Goal: Task Accomplishment & Management: Use online tool/utility

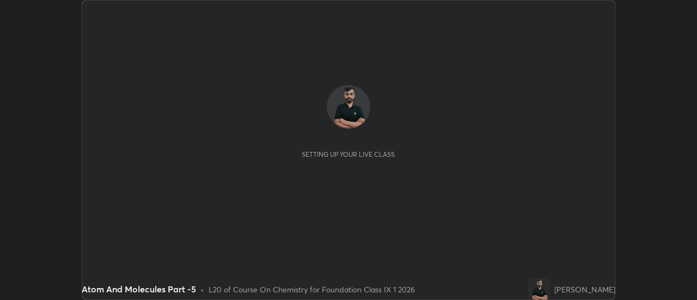
scroll to position [300, 697]
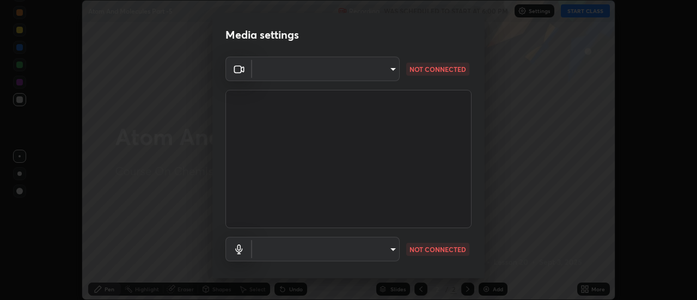
type input "751d449d604e4b96ecedde1e1f6f716fb17d1e84b34bafc94373a3023f52de87"
type input "default"
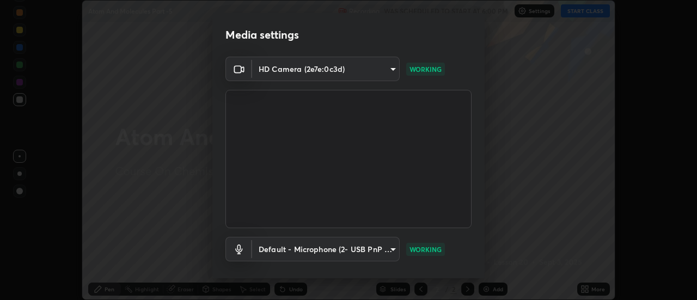
scroll to position [57, 0]
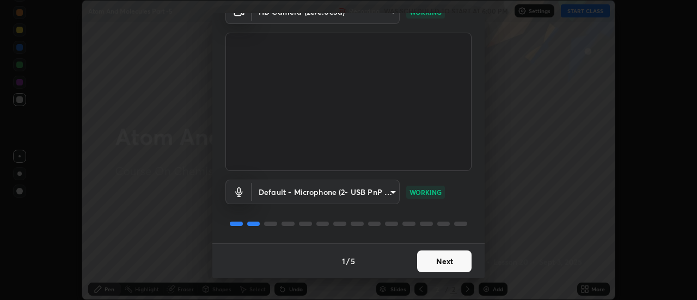
click at [442, 257] on button "Next" at bounding box center [444, 261] width 54 height 22
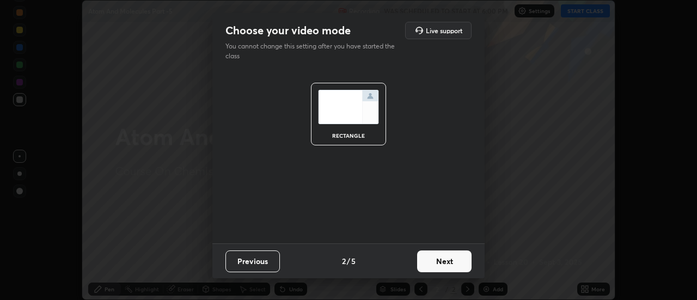
click at [452, 260] on button "Next" at bounding box center [444, 261] width 54 height 22
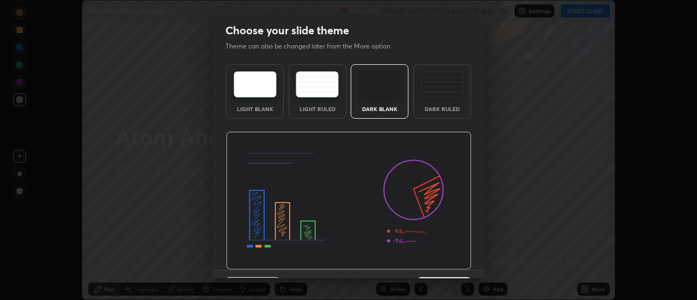
scroll to position [27, 0]
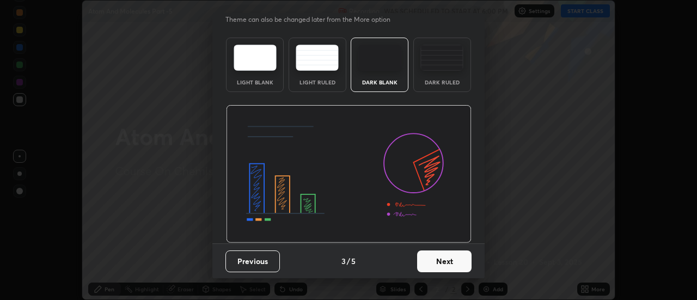
click at [452, 260] on button "Next" at bounding box center [444, 261] width 54 height 22
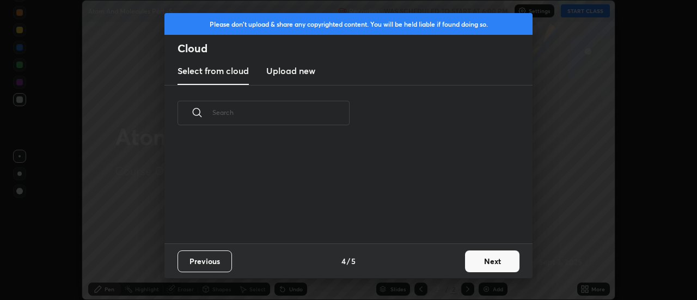
click at [486, 263] on button "Next" at bounding box center [492, 261] width 54 height 22
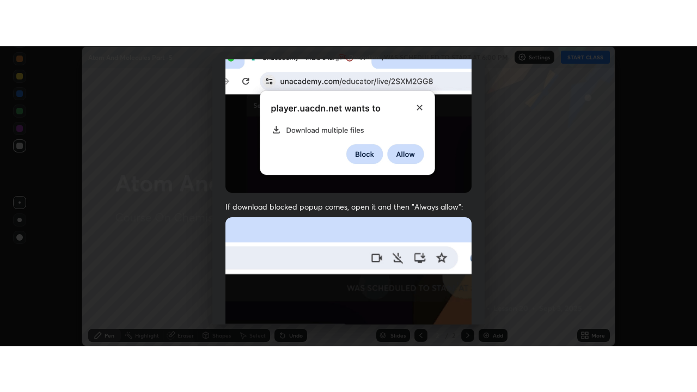
scroll to position [279, 0]
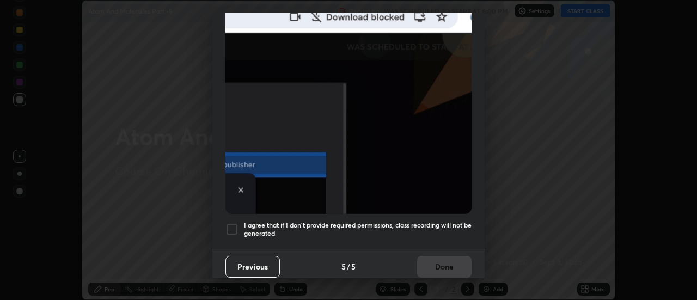
click at [233, 227] on div at bounding box center [231, 229] width 13 height 13
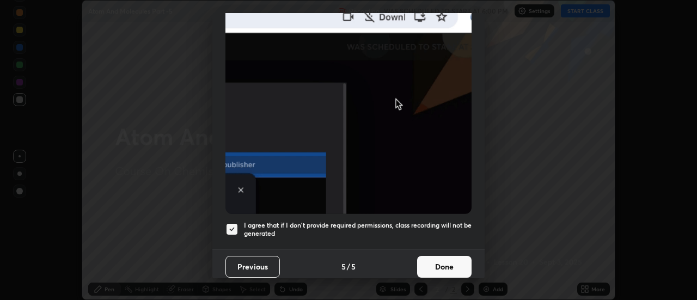
click at [438, 267] on button "Done" at bounding box center [444, 267] width 54 height 22
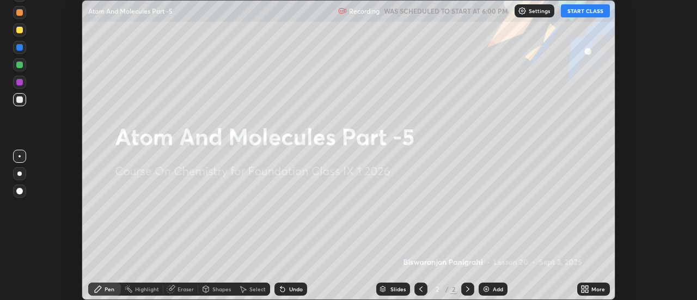
click at [586, 287] on icon at bounding box center [587, 287] width 3 height 3
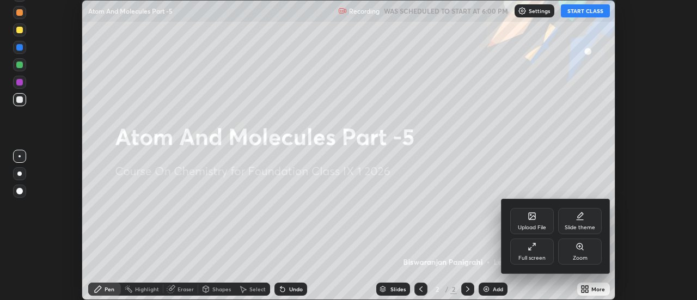
click at [544, 252] on div "Full screen" at bounding box center [532, 251] width 44 height 26
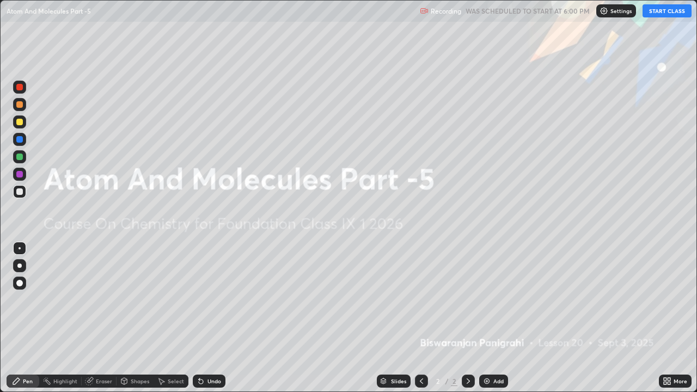
scroll to position [392, 697]
click at [491, 299] on div "Add" at bounding box center [493, 380] width 29 height 13
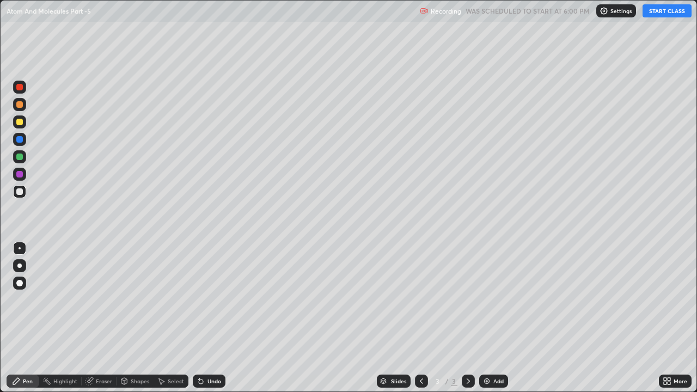
click at [664, 12] on button "START CLASS" at bounding box center [666, 10] width 49 height 13
click at [20, 122] on div at bounding box center [19, 122] width 7 height 7
click at [22, 193] on div at bounding box center [19, 191] width 7 height 7
click at [20, 157] on div at bounding box center [19, 156] width 7 height 7
click at [25, 193] on div at bounding box center [19, 191] width 13 height 13
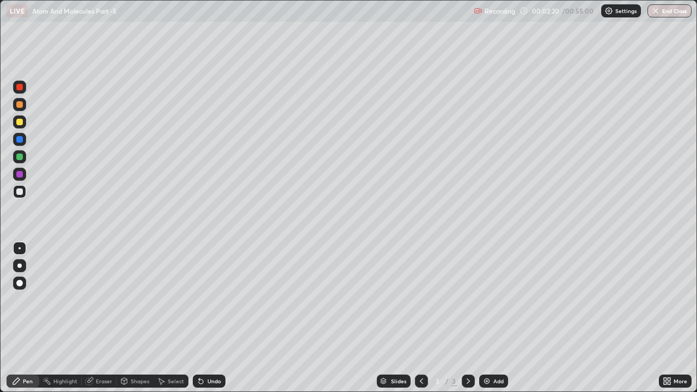
click at [20, 158] on div at bounding box center [19, 156] width 7 height 7
click at [20, 192] on div at bounding box center [19, 191] width 7 height 7
click at [19, 188] on div at bounding box center [19, 191] width 13 height 13
click at [212, 299] on div "Undo" at bounding box center [214, 380] width 14 height 5
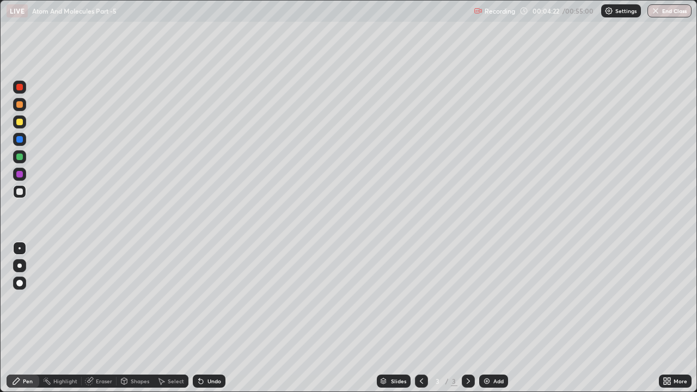
click at [208, 299] on div "Undo" at bounding box center [214, 380] width 14 height 5
click at [110, 299] on div "Eraser" at bounding box center [104, 380] width 16 height 5
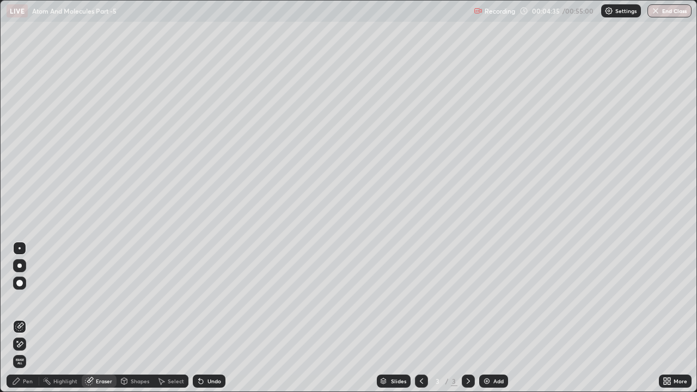
click at [34, 299] on div "Pen" at bounding box center [23, 380] width 33 height 13
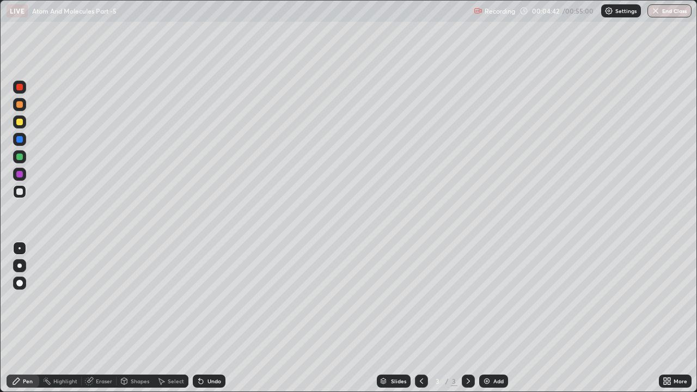
click at [205, 299] on div "Undo" at bounding box center [209, 380] width 33 height 13
click at [99, 299] on div "Eraser" at bounding box center [99, 380] width 35 height 13
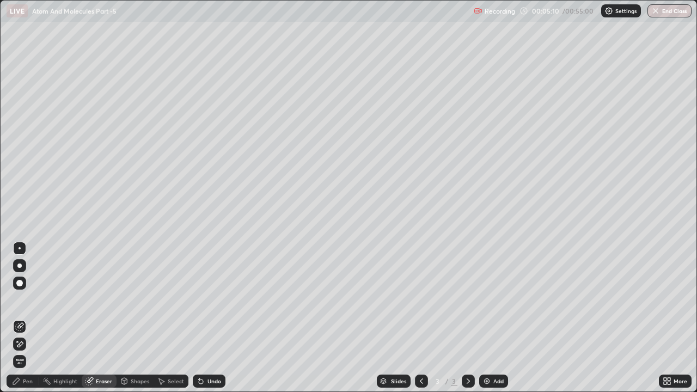
click at [27, 299] on div "Pen" at bounding box center [28, 380] width 10 height 5
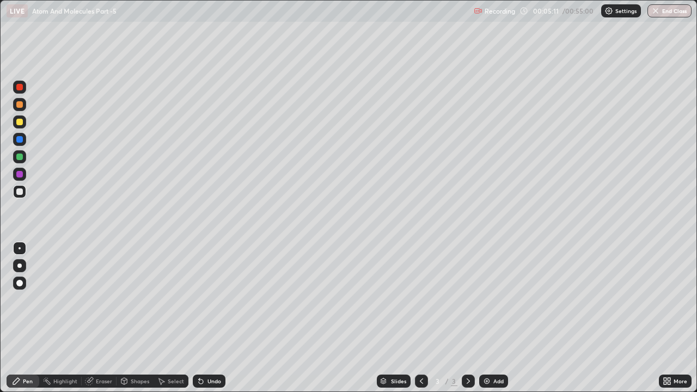
click at [22, 124] on div at bounding box center [19, 121] width 13 height 13
click at [109, 299] on div "Eraser" at bounding box center [104, 380] width 16 height 5
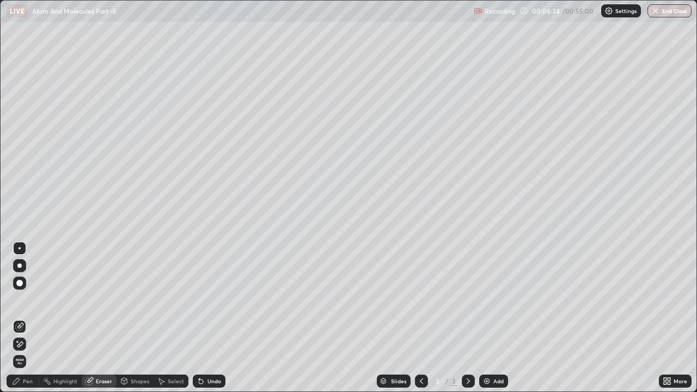
click at [36, 299] on div "Pen" at bounding box center [23, 380] width 33 height 13
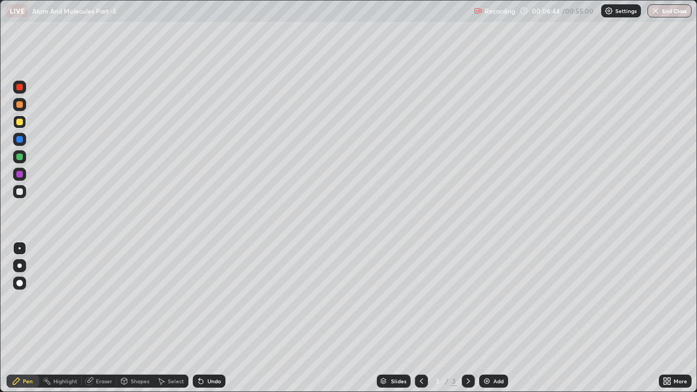
click at [18, 193] on div at bounding box center [19, 191] width 7 height 7
click at [105, 299] on div "Eraser" at bounding box center [104, 380] width 16 height 5
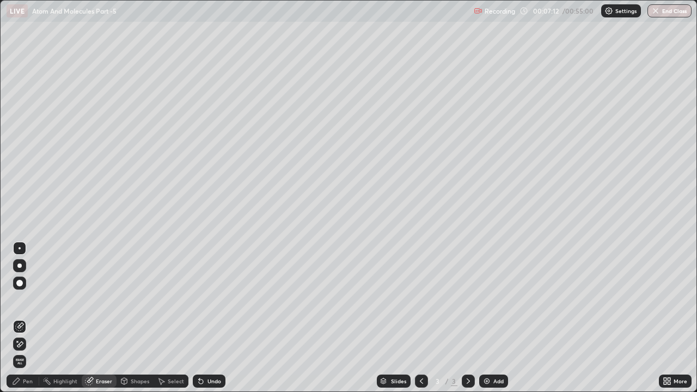
click at [32, 299] on div "Pen" at bounding box center [28, 380] width 10 height 5
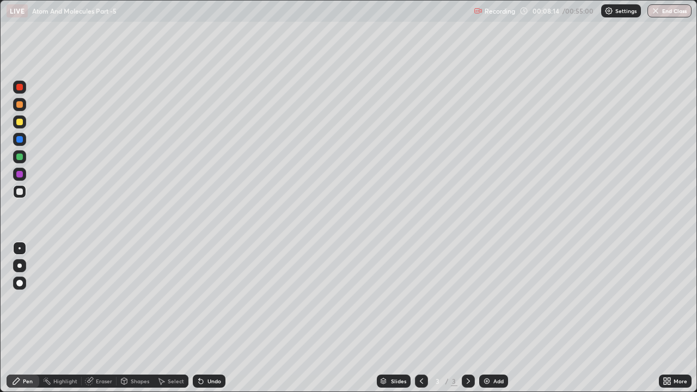
click at [104, 299] on div "Eraser" at bounding box center [104, 380] width 16 height 5
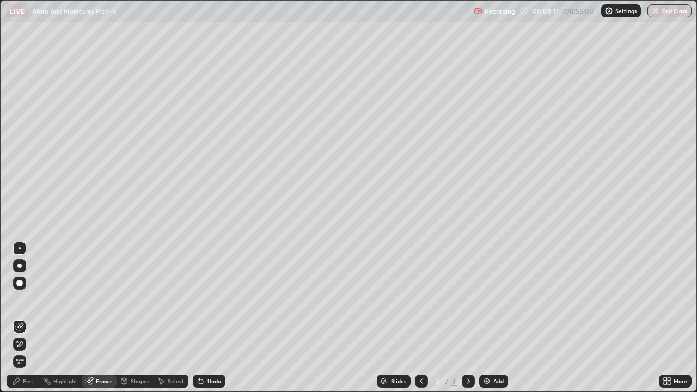
click at [491, 299] on div "Add" at bounding box center [493, 380] width 29 height 13
click at [25, 299] on div "Pen" at bounding box center [28, 380] width 10 height 5
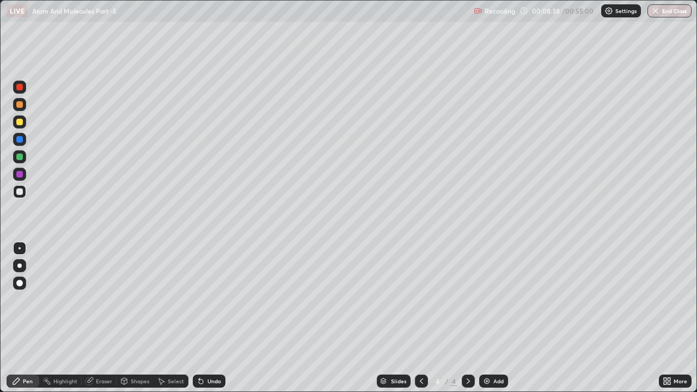
click at [18, 124] on div at bounding box center [19, 122] width 7 height 7
click at [207, 299] on div "Undo" at bounding box center [214, 380] width 14 height 5
click at [201, 299] on icon at bounding box center [200, 381] width 9 height 9
click at [20, 105] on div at bounding box center [19, 104] width 7 height 7
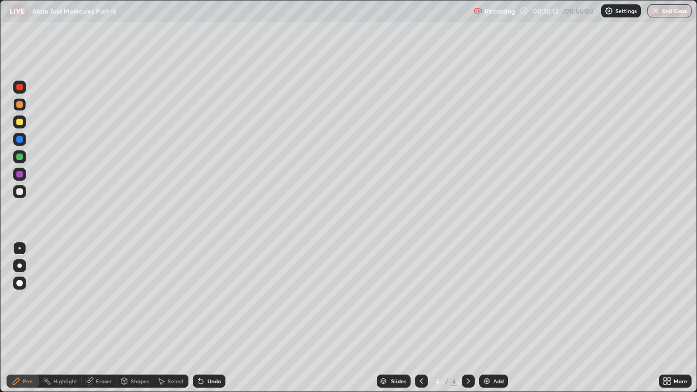
click at [21, 194] on div at bounding box center [19, 191] width 7 height 7
click at [218, 299] on div "Undo" at bounding box center [214, 380] width 14 height 5
click at [20, 122] on div at bounding box center [19, 122] width 7 height 7
click at [26, 195] on div at bounding box center [19, 191] width 13 height 13
click at [491, 299] on div "Add" at bounding box center [493, 380] width 29 height 13
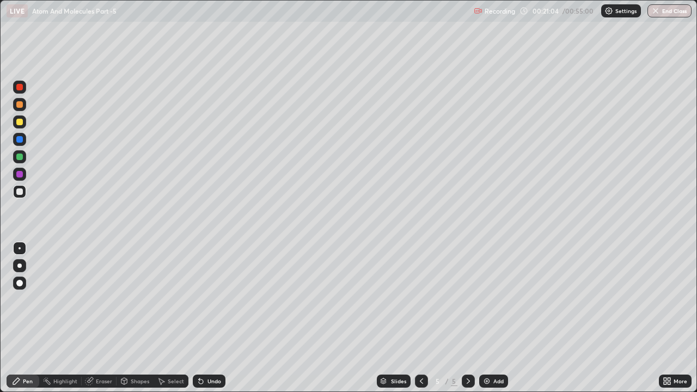
click at [419, 299] on icon at bounding box center [421, 381] width 9 height 9
click at [467, 299] on icon at bounding box center [468, 381] width 9 height 9
click at [420, 299] on icon at bounding box center [421, 381] width 9 height 9
click at [466, 299] on icon at bounding box center [468, 381] width 9 height 9
click at [20, 191] on div at bounding box center [19, 191] width 7 height 7
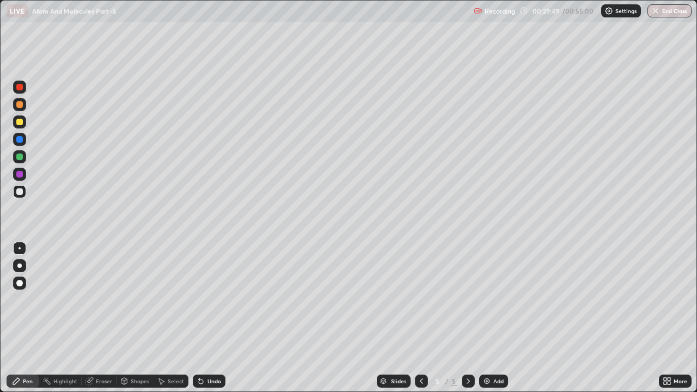
click at [22, 122] on div at bounding box center [19, 122] width 7 height 7
click at [26, 196] on div at bounding box center [19, 191] width 13 height 17
click at [213, 299] on div "Undo" at bounding box center [214, 380] width 14 height 5
click at [212, 299] on div "Undo" at bounding box center [214, 380] width 14 height 5
click at [208, 299] on div "Undo" at bounding box center [214, 380] width 14 height 5
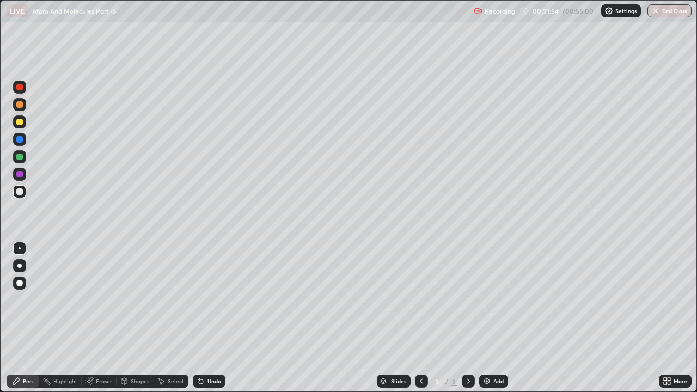
click at [207, 299] on div "Undo" at bounding box center [214, 380] width 14 height 5
click at [210, 299] on div "Undo" at bounding box center [214, 380] width 14 height 5
click at [100, 299] on div "Eraser" at bounding box center [104, 380] width 16 height 5
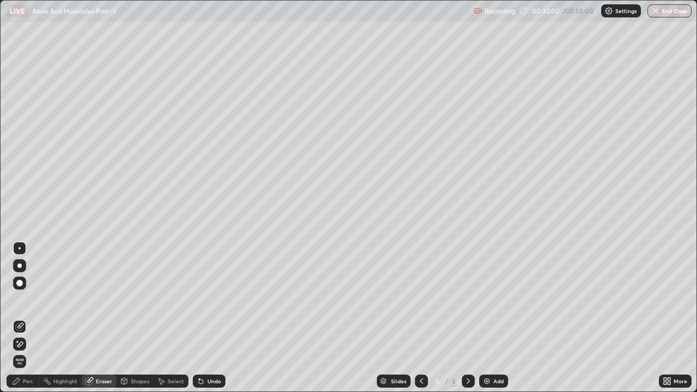
click at [205, 299] on div "Undo" at bounding box center [209, 380] width 33 height 13
click at [26, 299] on div "Pen" at bounding box center [23, 380] width 33 height 13
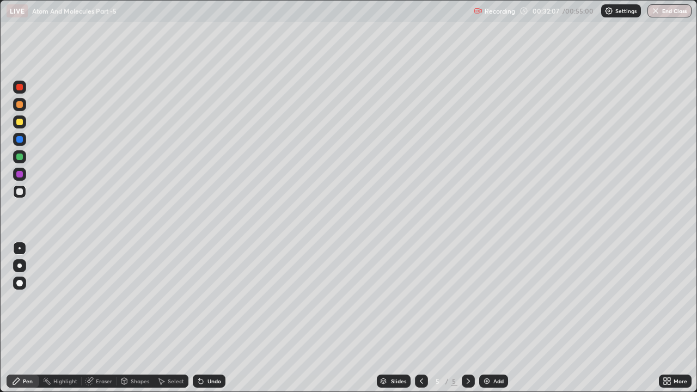
click at [100, 299] on div "Eraser" at bounding box center [104, 380] width 16 height 5
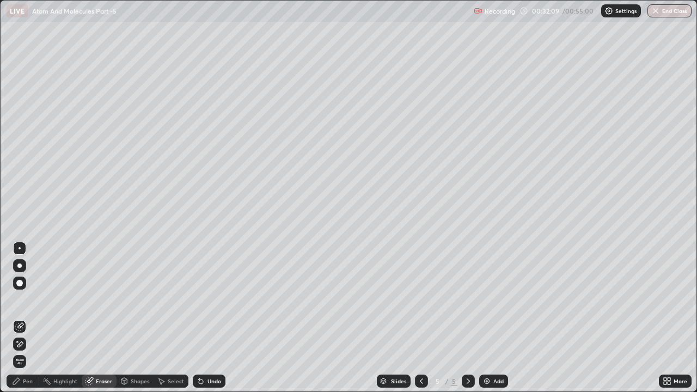
click at [35, 299] on div "Pen" at bounding box center [23, 380] width 33 height 13
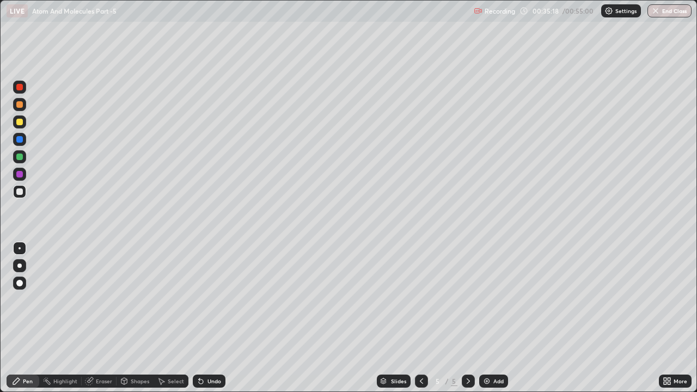
click at [493, 299] on div "Add" at bounding box center [498, 380] width 10 height 5
click at [22, 124] on div at bounding box center [19, 122] width 7 height 7
click at [24, 195] on div at bounding box center [19, 191] width 13 height 13
click at [21, 127] on div at bounding box center [19, 121] width 13 height 13
click at [21, 106] on div at bounding box center [19, 104] width 7 height 7
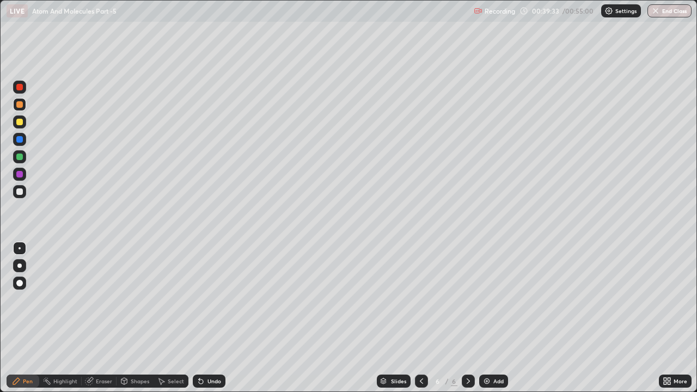
click at [103, 299] on div "Eraser" at bounding box center [99, 380] width 35 height 13
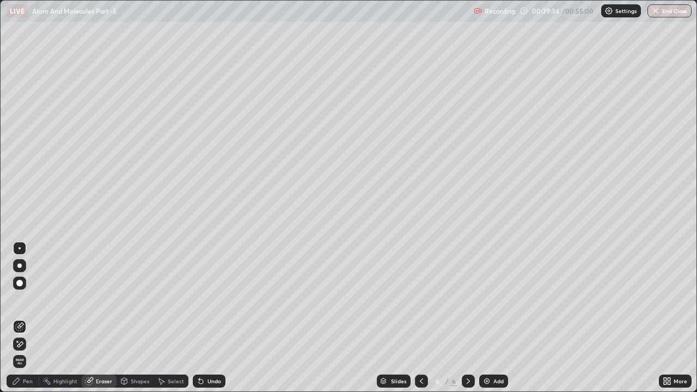
click at [26, 299] on div "Pen" at bounding box center [28, 380] width 10 height 5
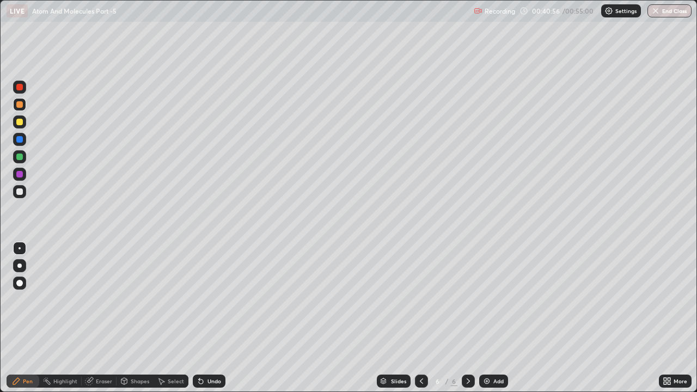
click at [420, 299] on icon at bounding box center [421, 380] width 3 height 5
click at [468, 299] on icon at bounding box center [467, 380] width 3 height 5
click at [487, 299] on img at bounding box center [486, 381] width 9 height 9
click at [421, 299] on div at bounding box center [421, 380] width 13 height 13
click at [684, 12] on button "End Class" at bounding box center [669, 10] width 44 height 13
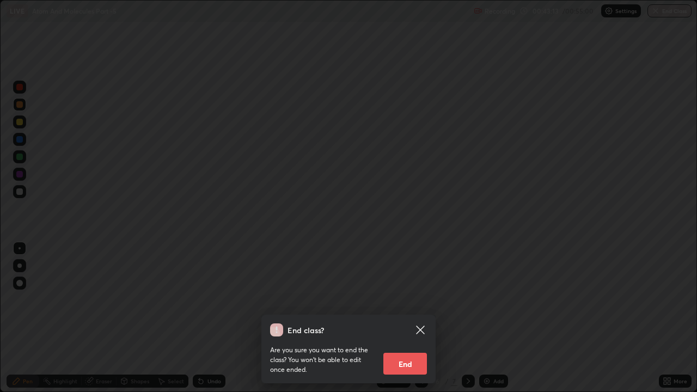
click at [420, 299] on button "End" at bounding box center [405, 364] width 44 height 22
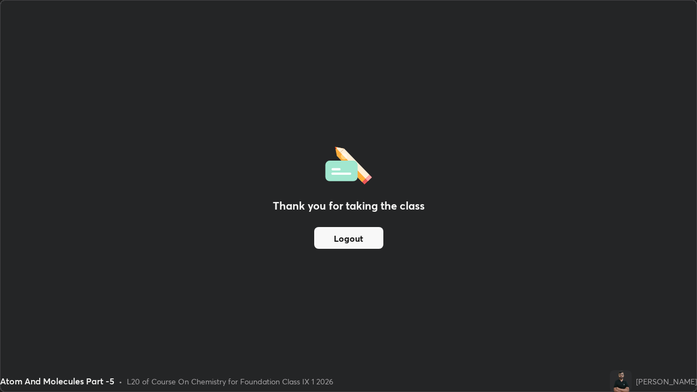
click at [380, 246] on button "Logout" at bounding box center [348, 238] width 69 height 22
click at [376, 243] on button "Logout" at bounding box center [348, 238] width 69 height 22
